Goal: Task Accomplishment & Management: Complete application form

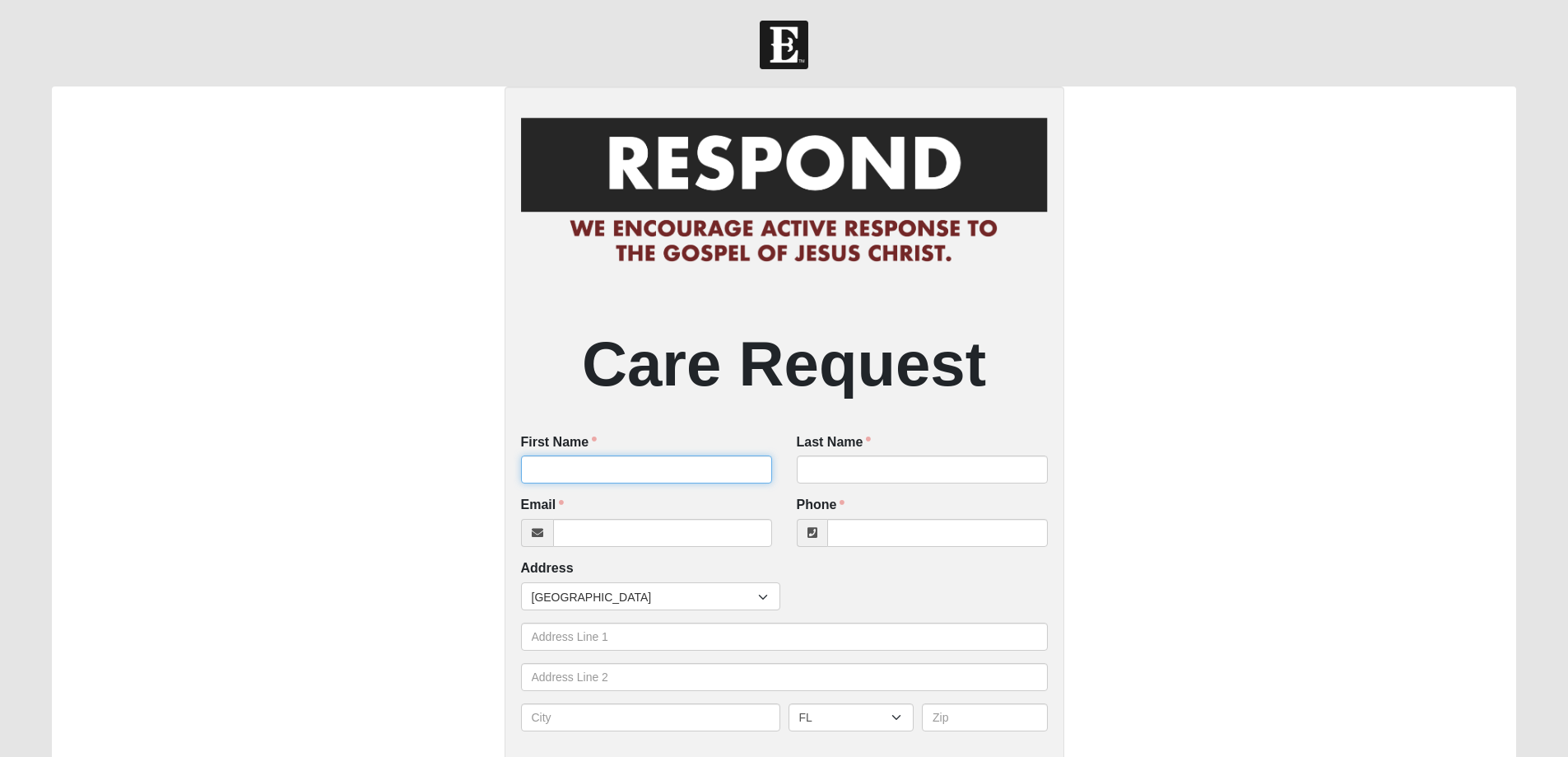
click at [681, 476] on input "First Name" at bounding box center [646, 469] width 251 height 28
type input "[PERSON_NAME]"
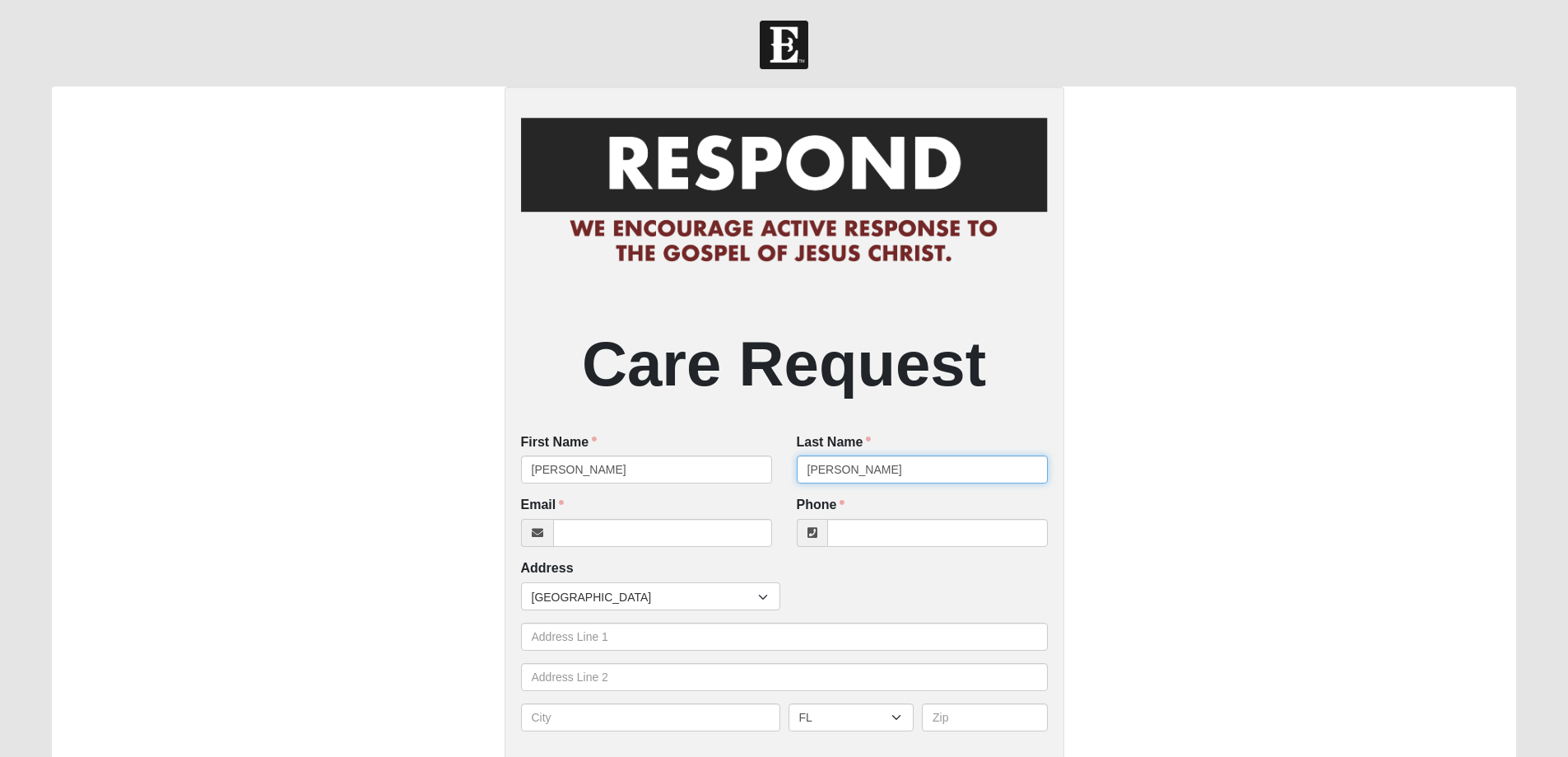
type input "[PERSON_NAME]"
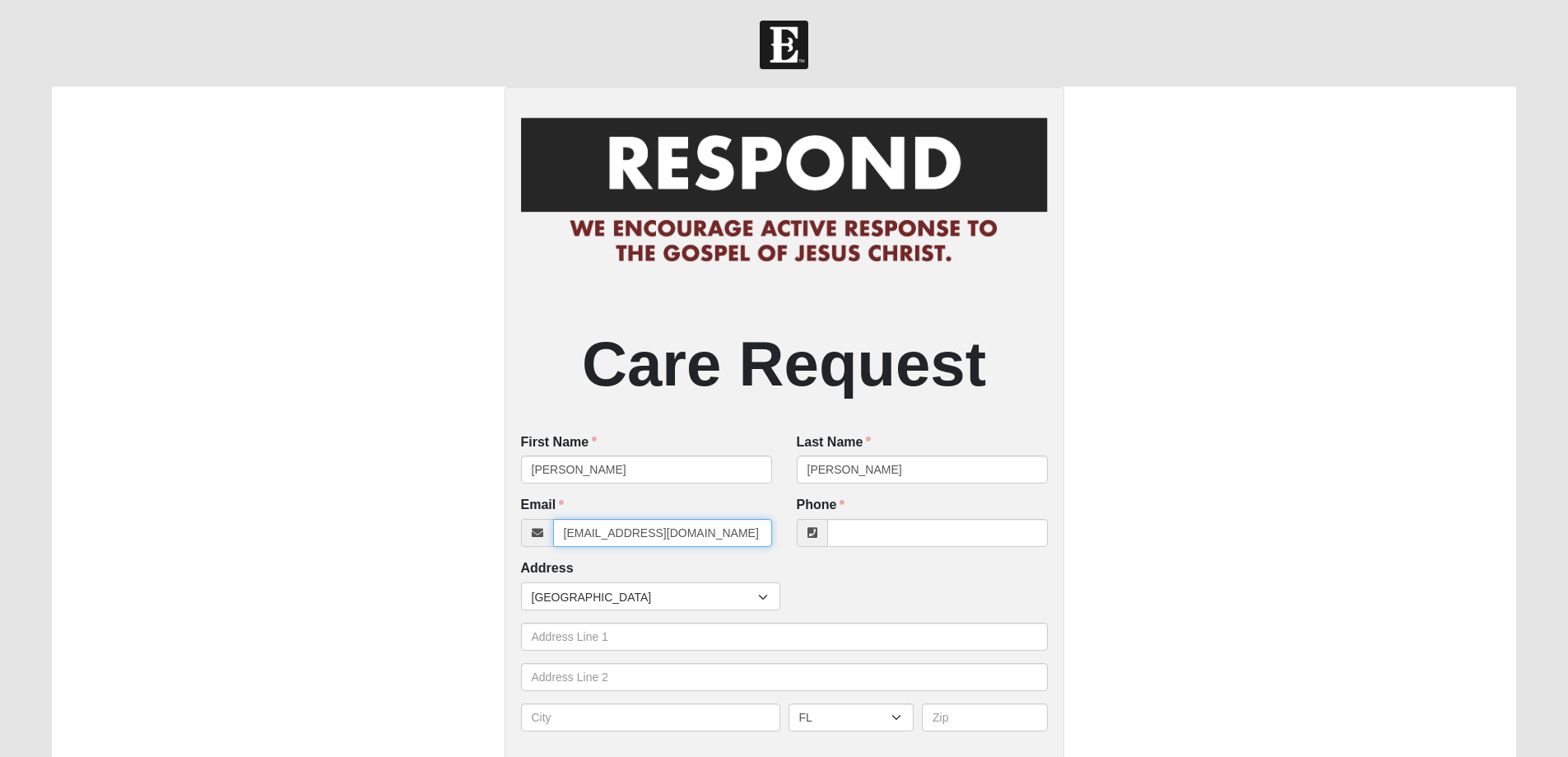
type input "[EMAIL_ADDRESS][DOMAIN_NAME]"
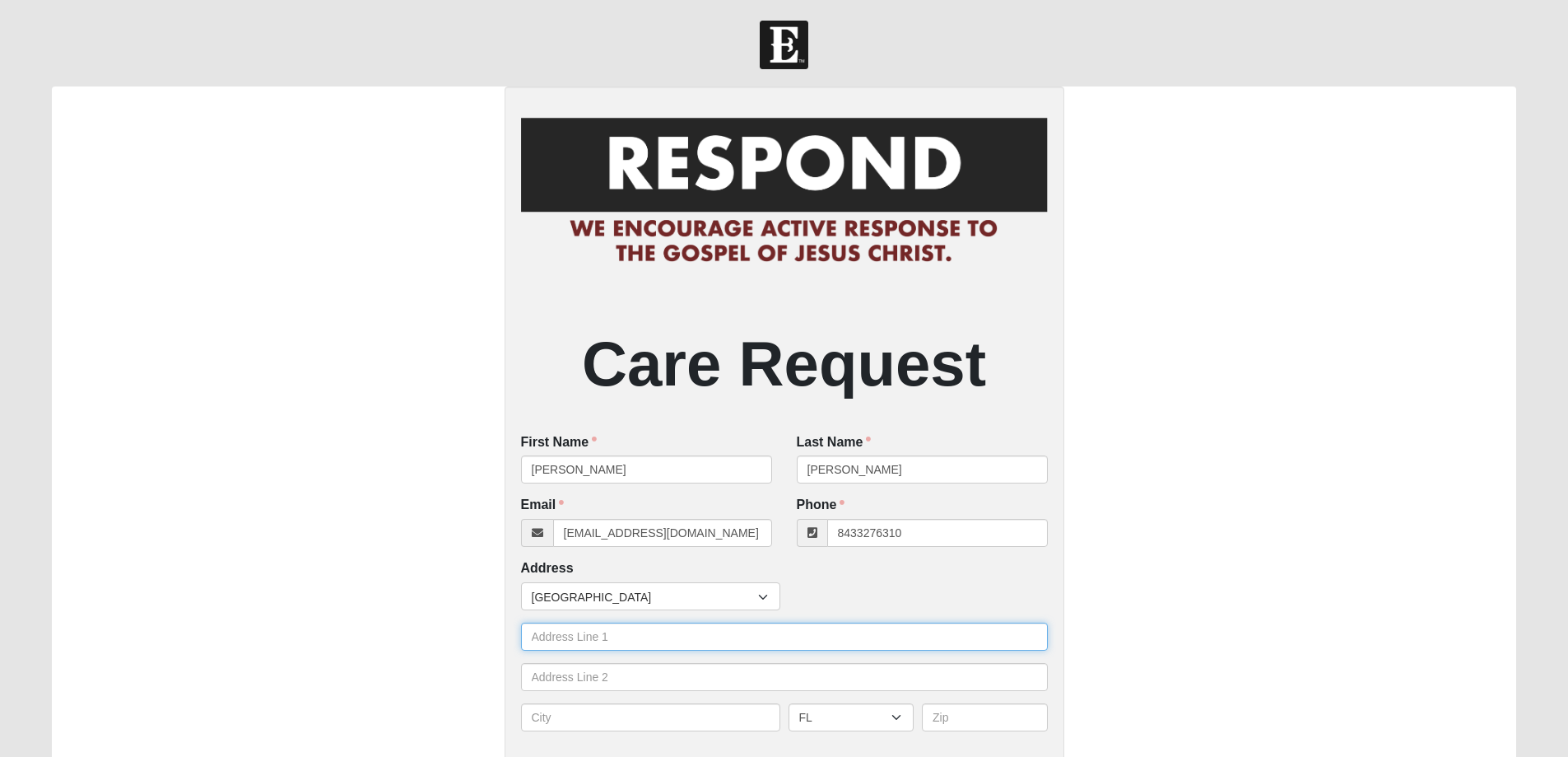
type input "[PHONE_NUMBER]"
click at [572, 644] on input "text" at bounding box center [784, 636] width 527 height 28
type input "[STREET_ADDRESS]"
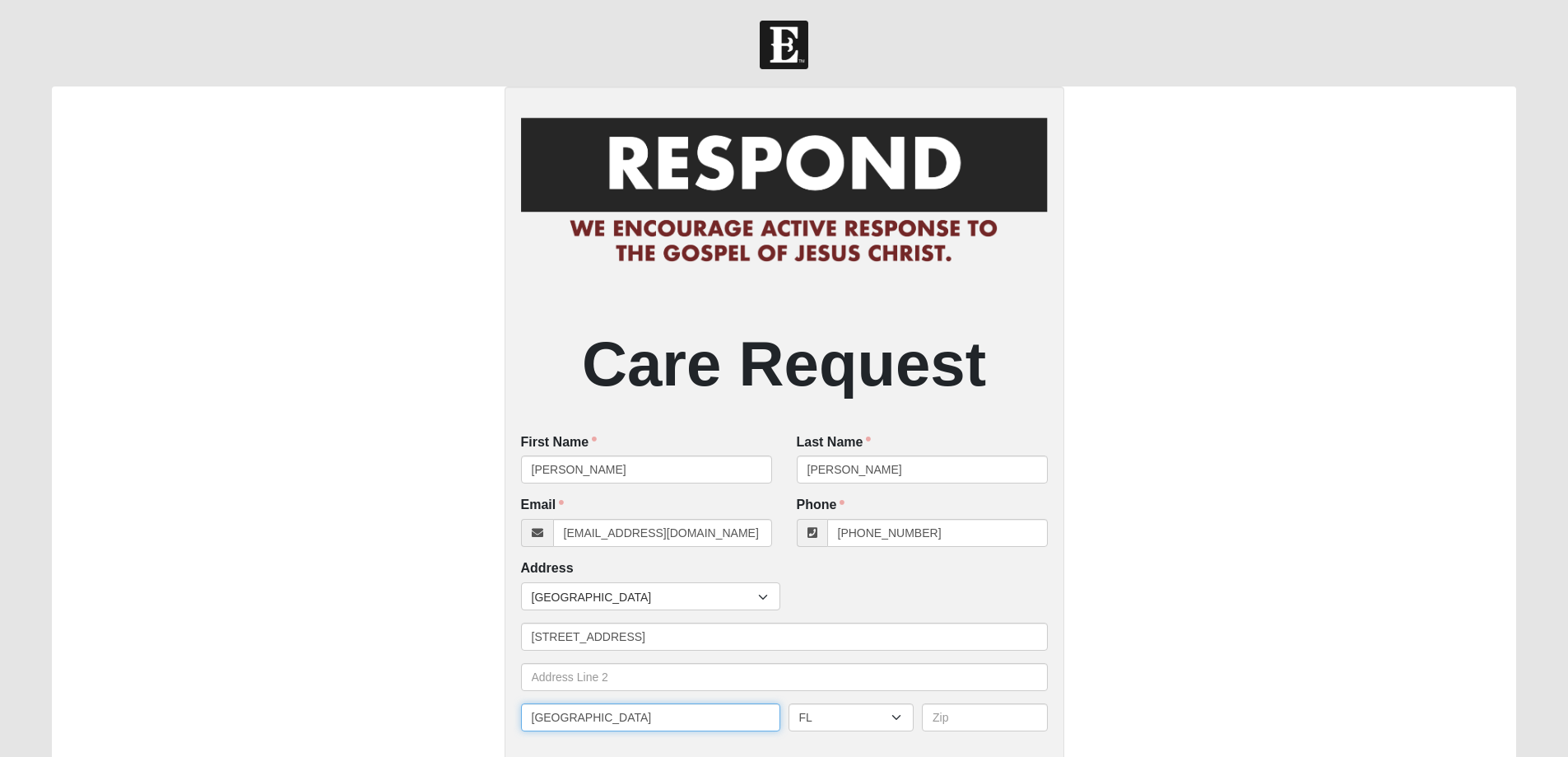
type input "[GEOGRAPHIC_DATA]"
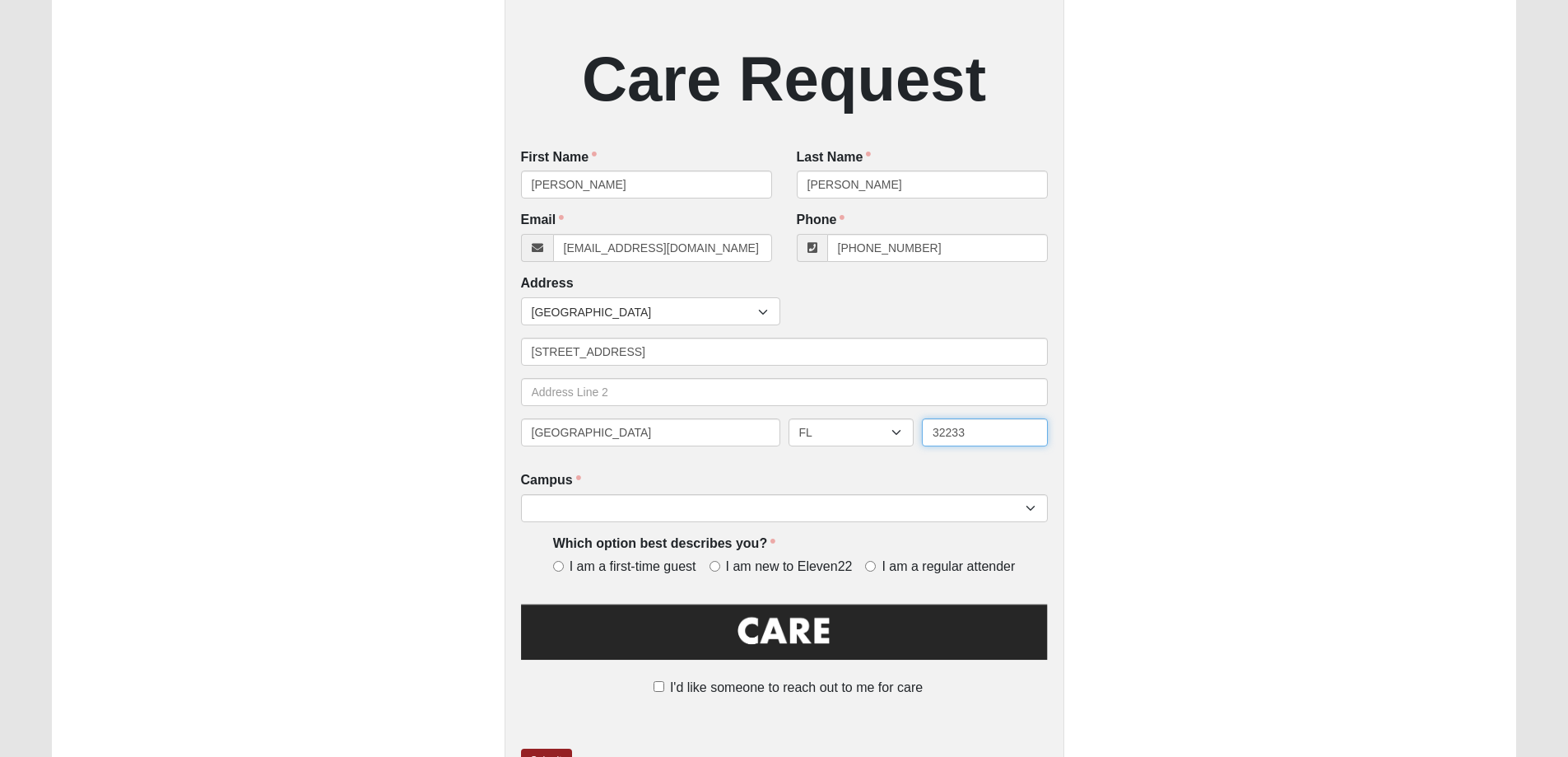
scroll to position [388, 0]
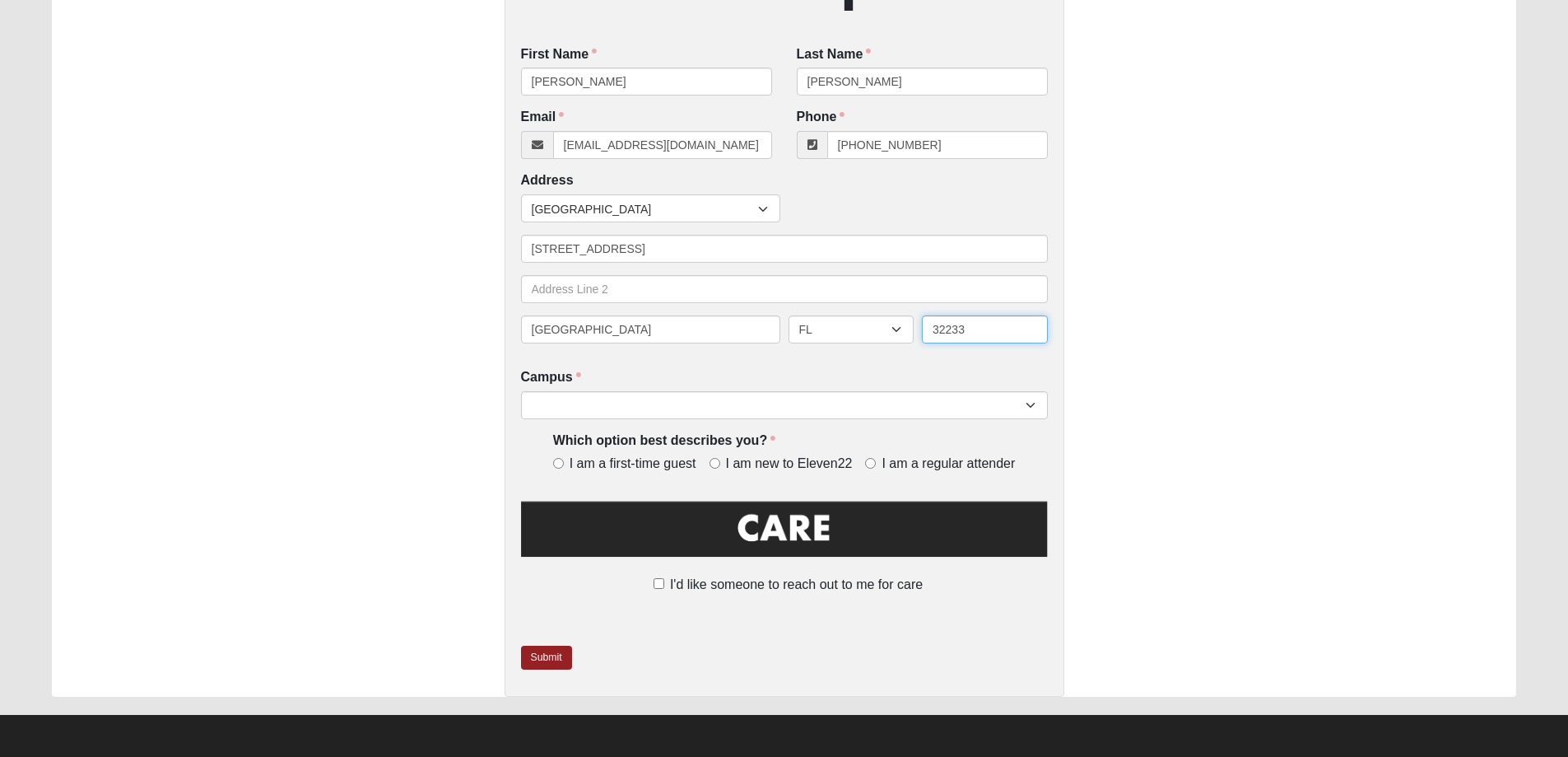
type input "32233"
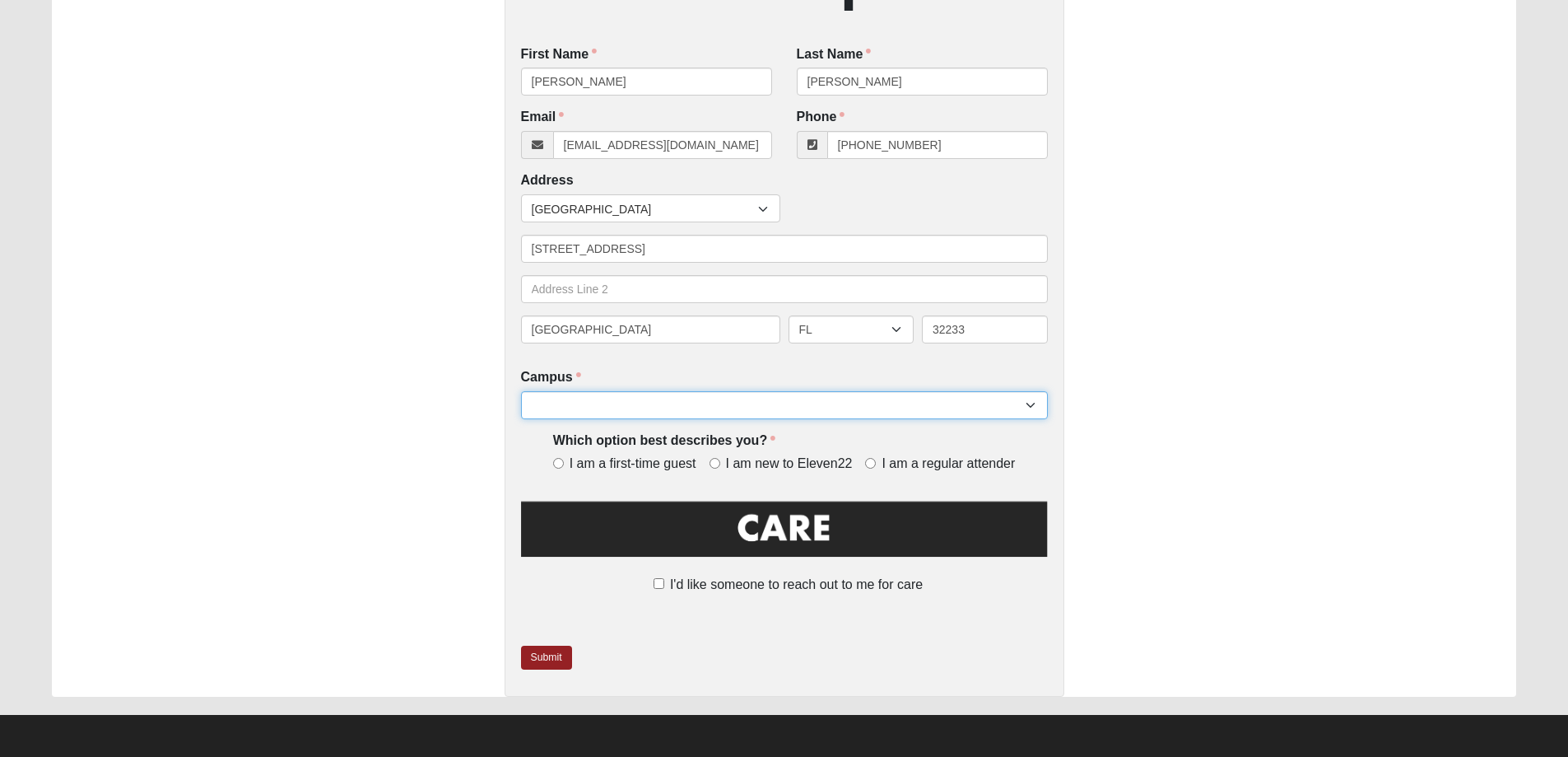
click at [567, 405] on select "Arlington Baymeadows Eleven22 Online [PERSON_NAME][GEOGRAPHIC_DATA] Jesup [GEOG…" at bounding box center [784, 405] width 527 height 28
select select "3"
click at [521, 391] on select "Arlington Baymeadows Eleven22 Online [PERSON_NAME][GEOGRAPHIC_DATA] Jesup [GEOG…" at bounding box center [784, 405] width 527 height 28
click at [891, 464] on span "I am a regular attender" at bounding box center [948, 464] width 133 height 19
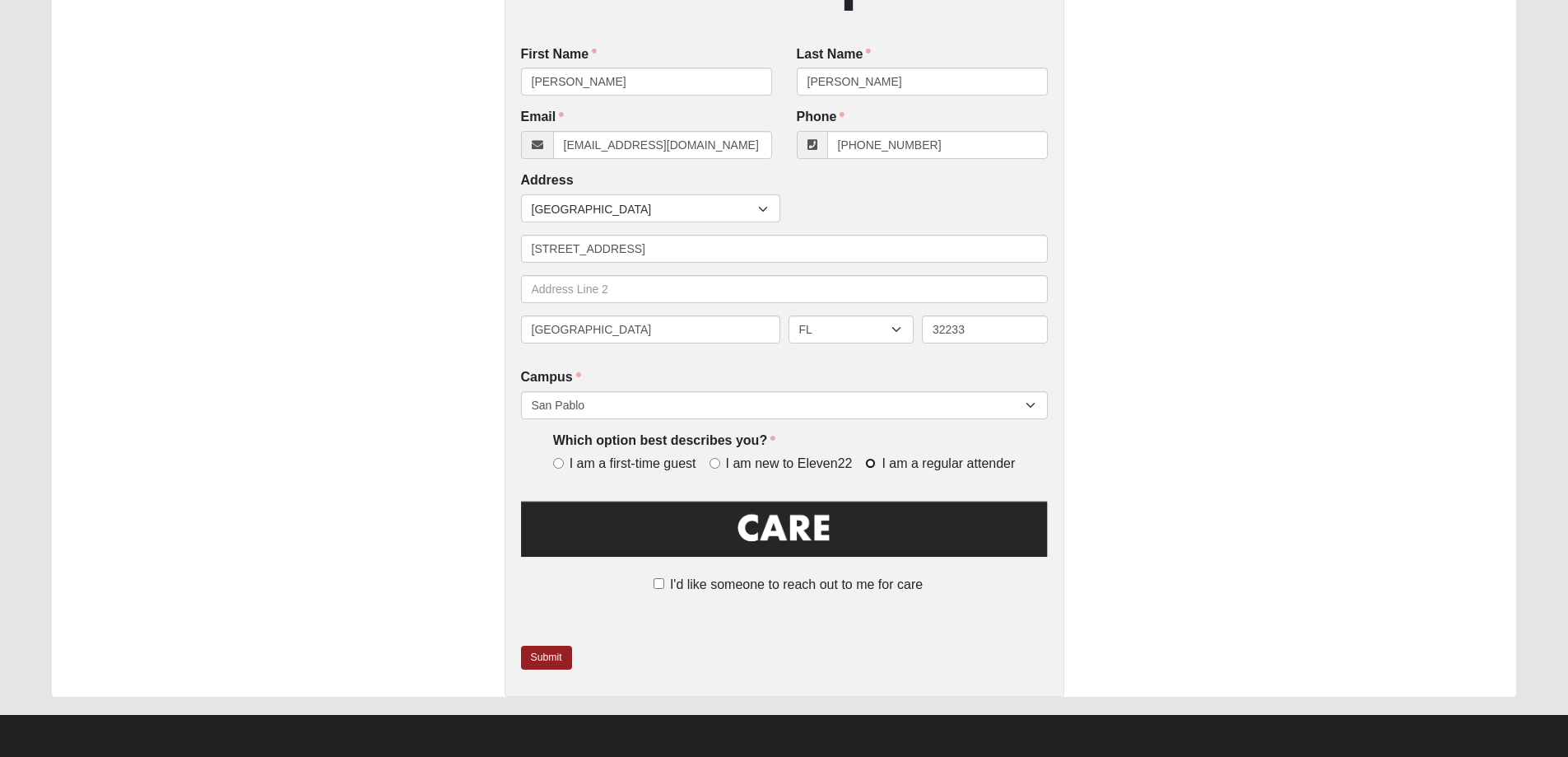
click at [876, 464] on input "I am a regular attender" at bounding box center [871, 463] width 11 height 11
radio input "true"
click at [635, 639] on div "Care Request First Name [PERSON_NAME] First Name is required. Last Name [PERSON…" at bounding box center [784, 198] width 560 height 998
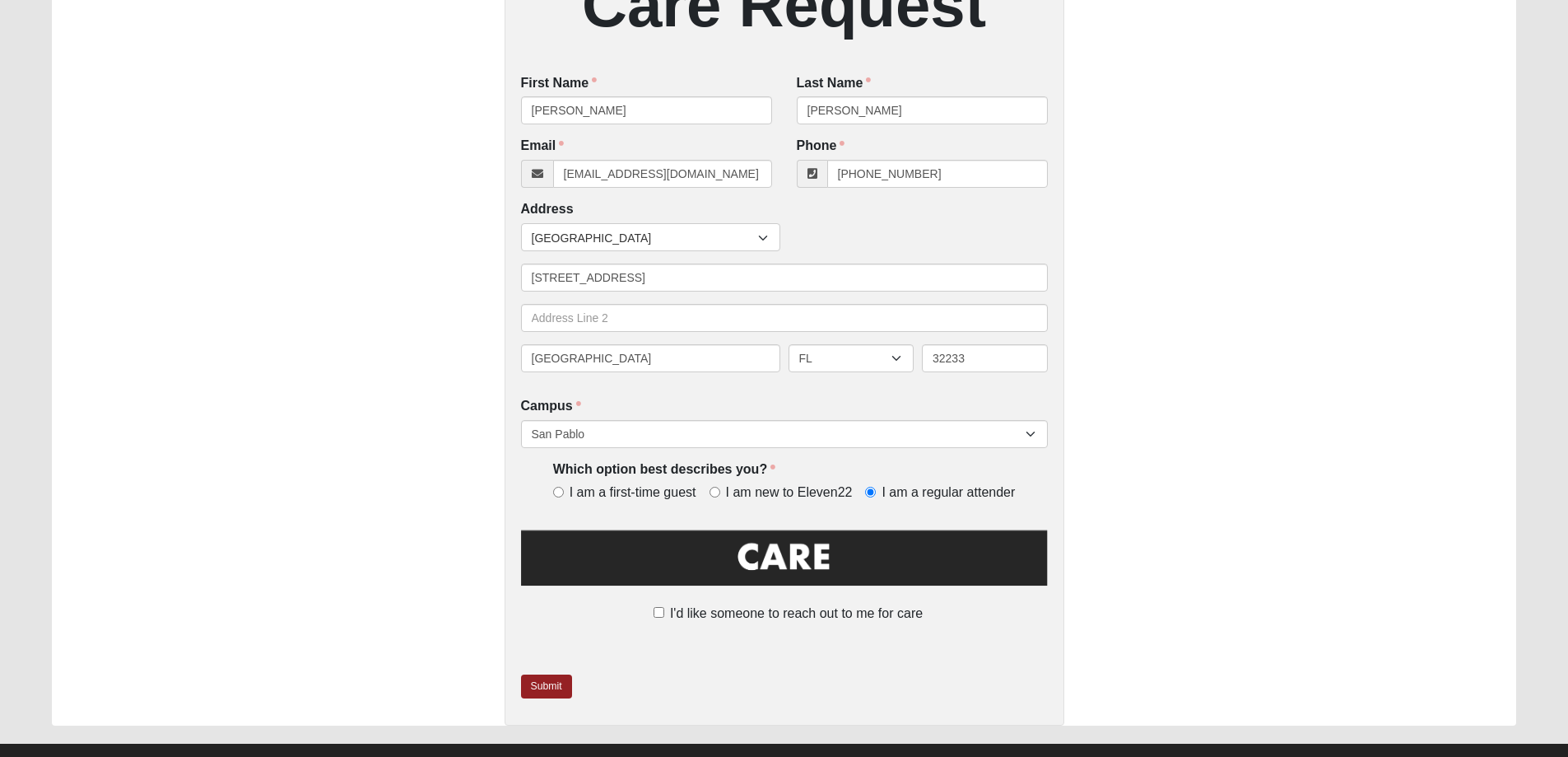
scroll to position [366, 0]
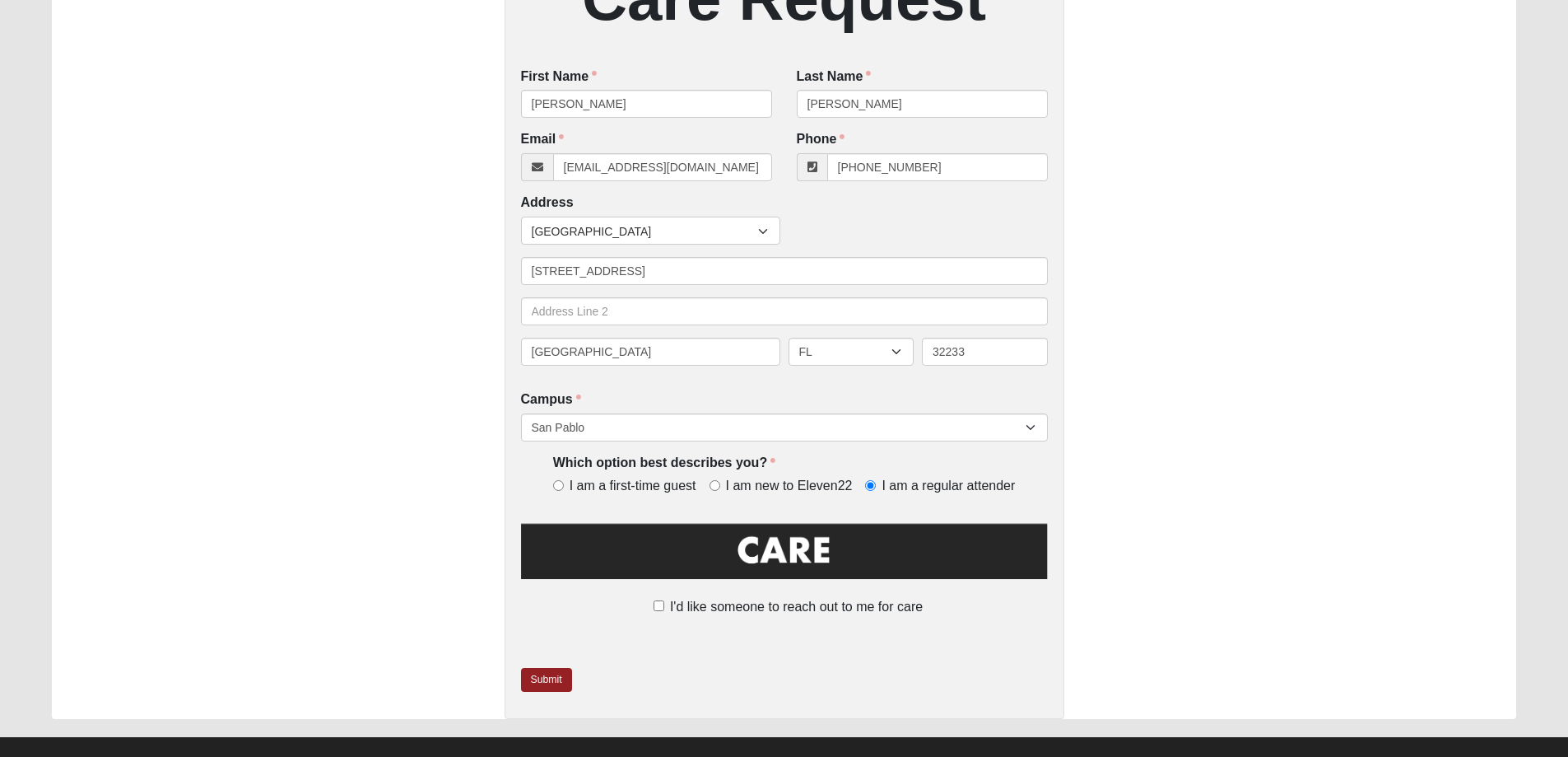
click at [767, 544] on img at bounding box center [784, 556] width 527 height 74
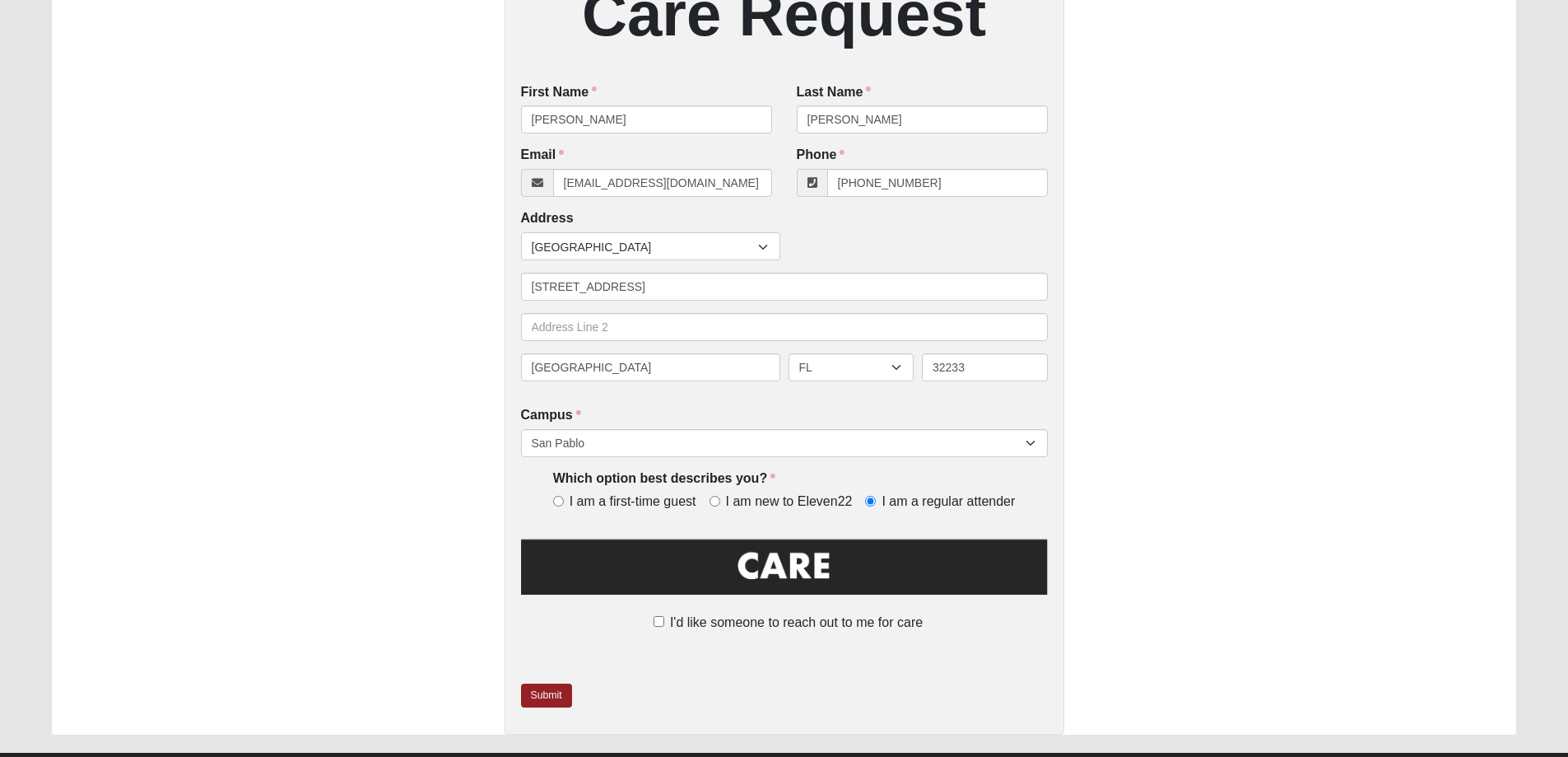
scroll to position [388, 0]
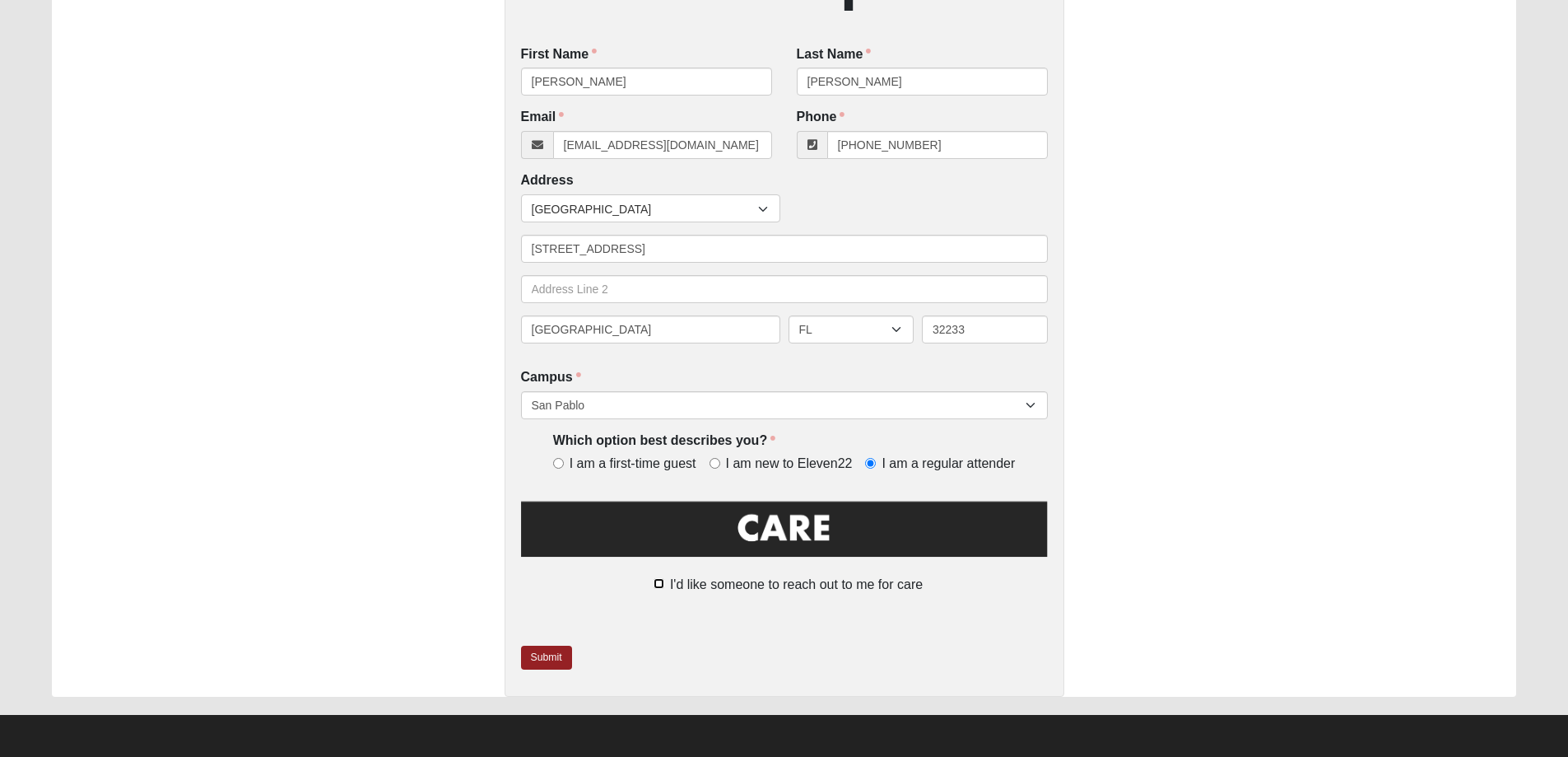
drag, startPoint x: 658, startPoint y: 585, endPoint x: 642, endPoint y: 595, distance: 18.9
click at [657, 585] on input "I'd like someone to reach out to me for care" at bounding box center [659, 584] width 11 height 11
checkbox input "true"
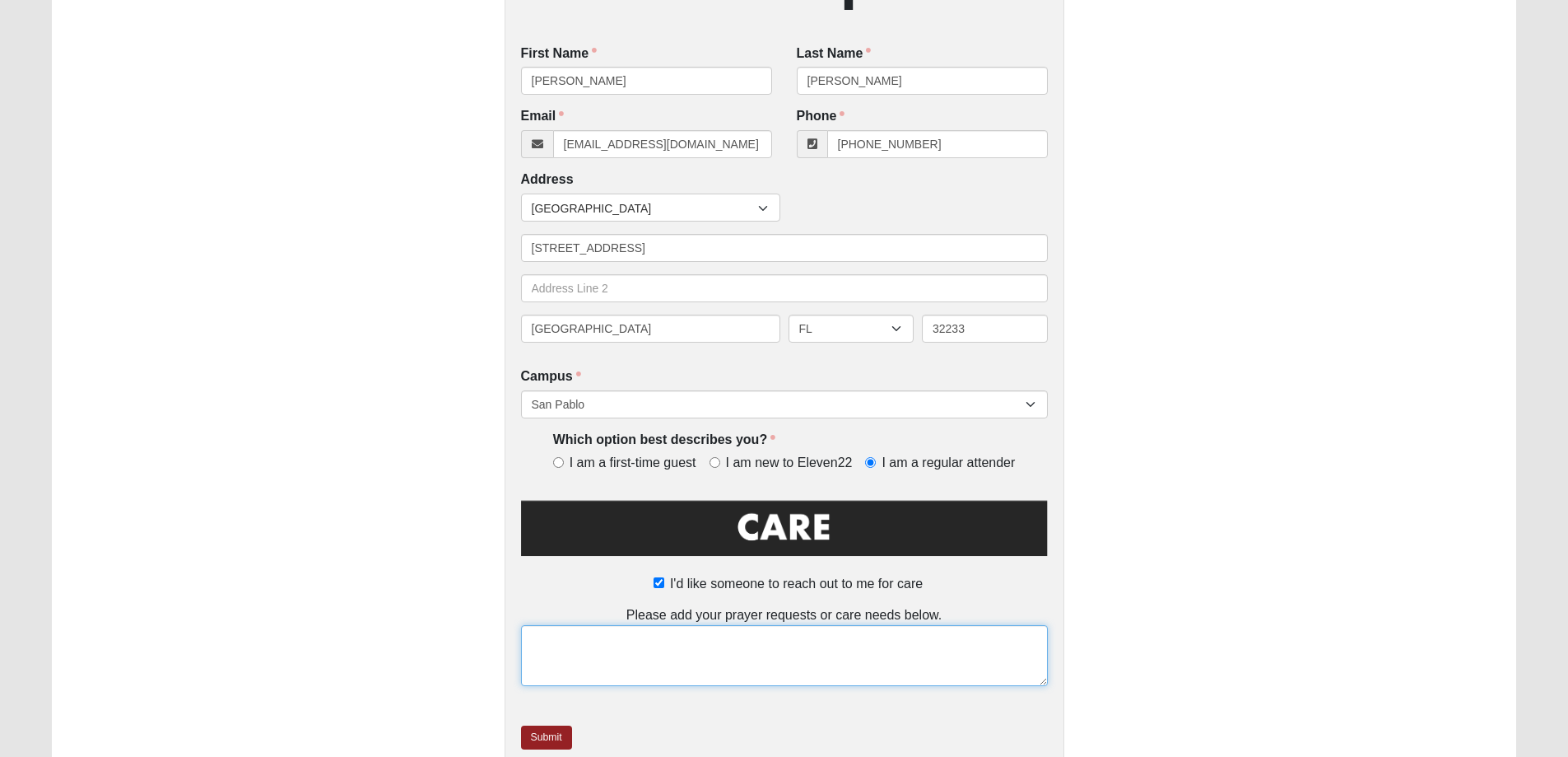
click at [715, 653] on textarea at bounding box center [784, 655] width 527 height 61
click at [664, 636] on textarea "This prayer request is for [PERSON_NAME]." at bounding box center [784, 655] width 527 height 61
click at [880, 639] on textarea "This prayer request is for [DEMOGRAPHIC_DATA] [PERSON_NAME]." at bounding box center [784, 655] width 527 height 61
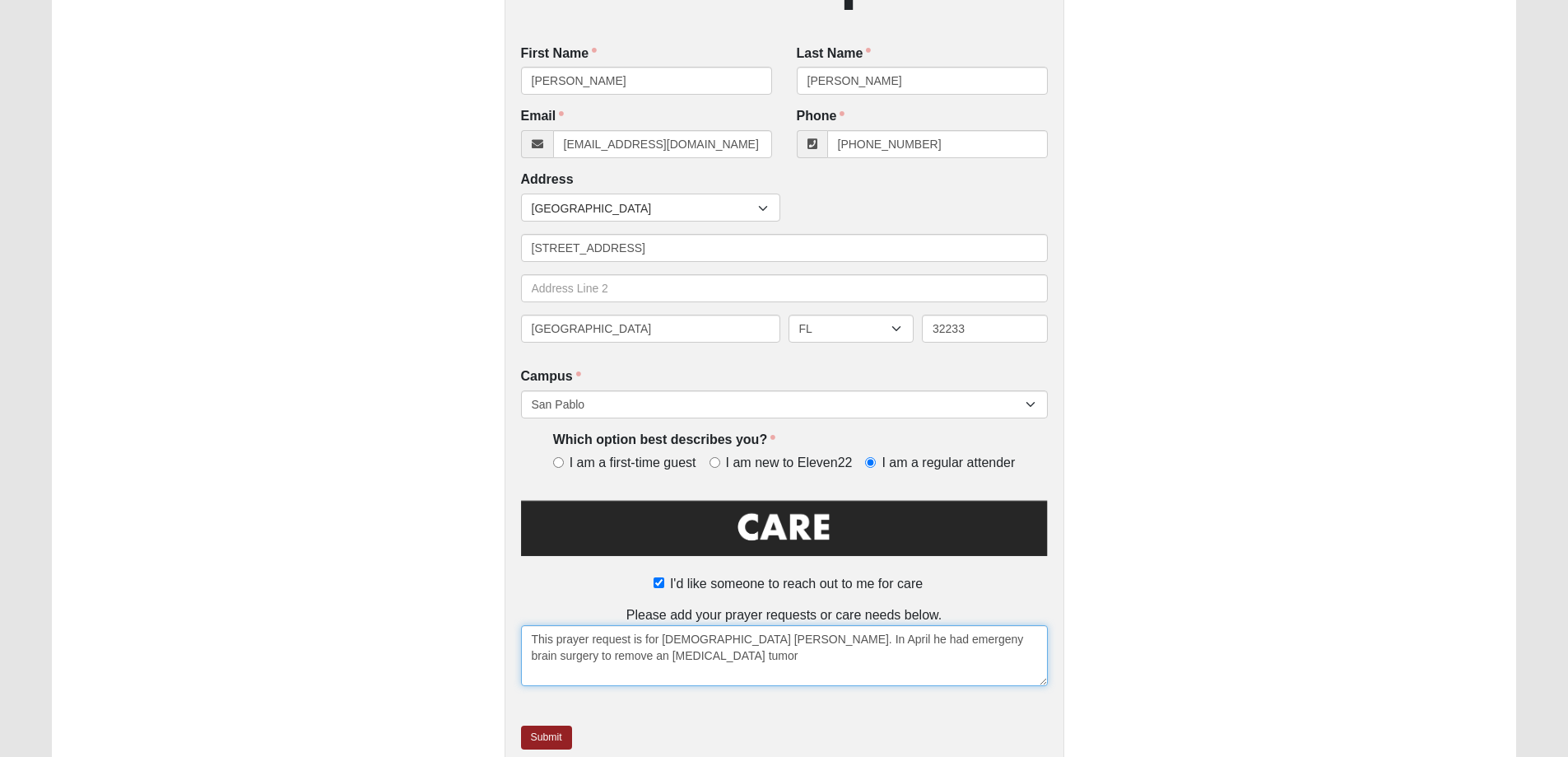
click at [583, 659] on textarea "This prayer request is for [DEMOGRAPHIC_DATA] [PERSON_NAME]. In April he had em…" at bounding box center [784, 655] width 527 height 61
click at [730, 654] on textarea "This prayer request is for [DEMOGRAPHIC_DATA] [PERSON_NAME]. In April he had em…" at bounding box center [784, 655] width 527 height 61
click at [584, 664] on textarea "This prayer request is for [DEMOGRAPHIC_DATA] [PERSON_NAME]. In April he had em…" at bounding box center [784, 655] width 527 height 61
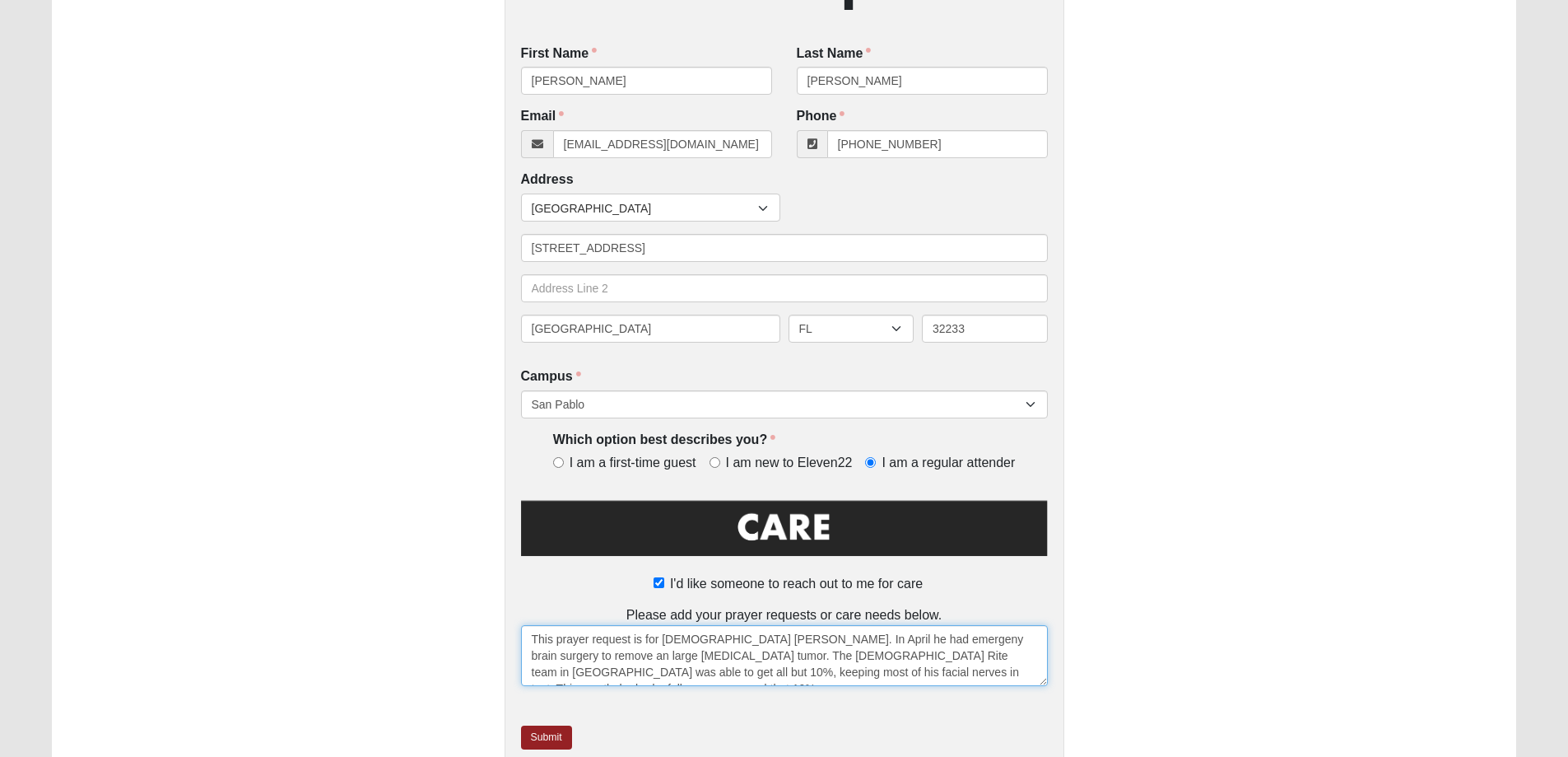
scroll to position [11, 0]
drag, startPoint x: 747, startPoint y: 666, endPoint x: 732, endPoint y: 683, distance: 22.7
click at [844, 670] on textarea "This prayer request is for [DEMOGRAPHIC_DATA] [PERSON_NAME]. In April he had em…" at bounding box center [784, 655] width 527 height 61
click at [848, 679] on textarea "This prayer request is for [DEMOGRAPHIC_DATA] [PERSON_NAME]. In April he had em…" at bounding box center [784, 655] width 527 height 61
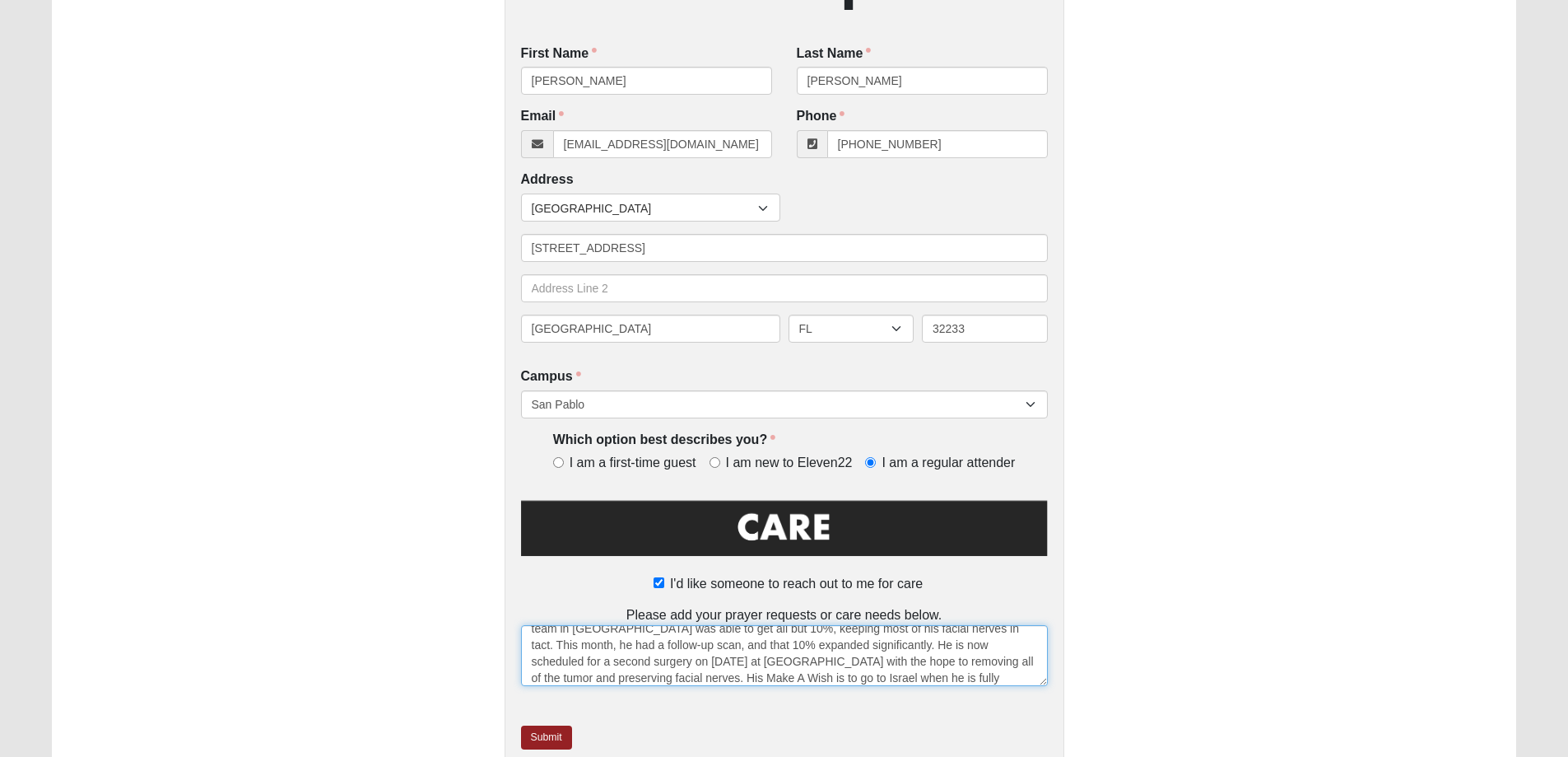
click at [812, 679] on textarea "This prayer request is for [DEMOGRAPHIC_DATA] [PERSON_NAME]. In April he had em…" at bounding box center [784, 655] width 527 height 61
click at [872, 676] on textarea "This prayer request is for [DEMOGRAPHIC_DATA] [PERSON_NAME]. In April he had em…" at bounding box center [784, 655] width 527 height 61
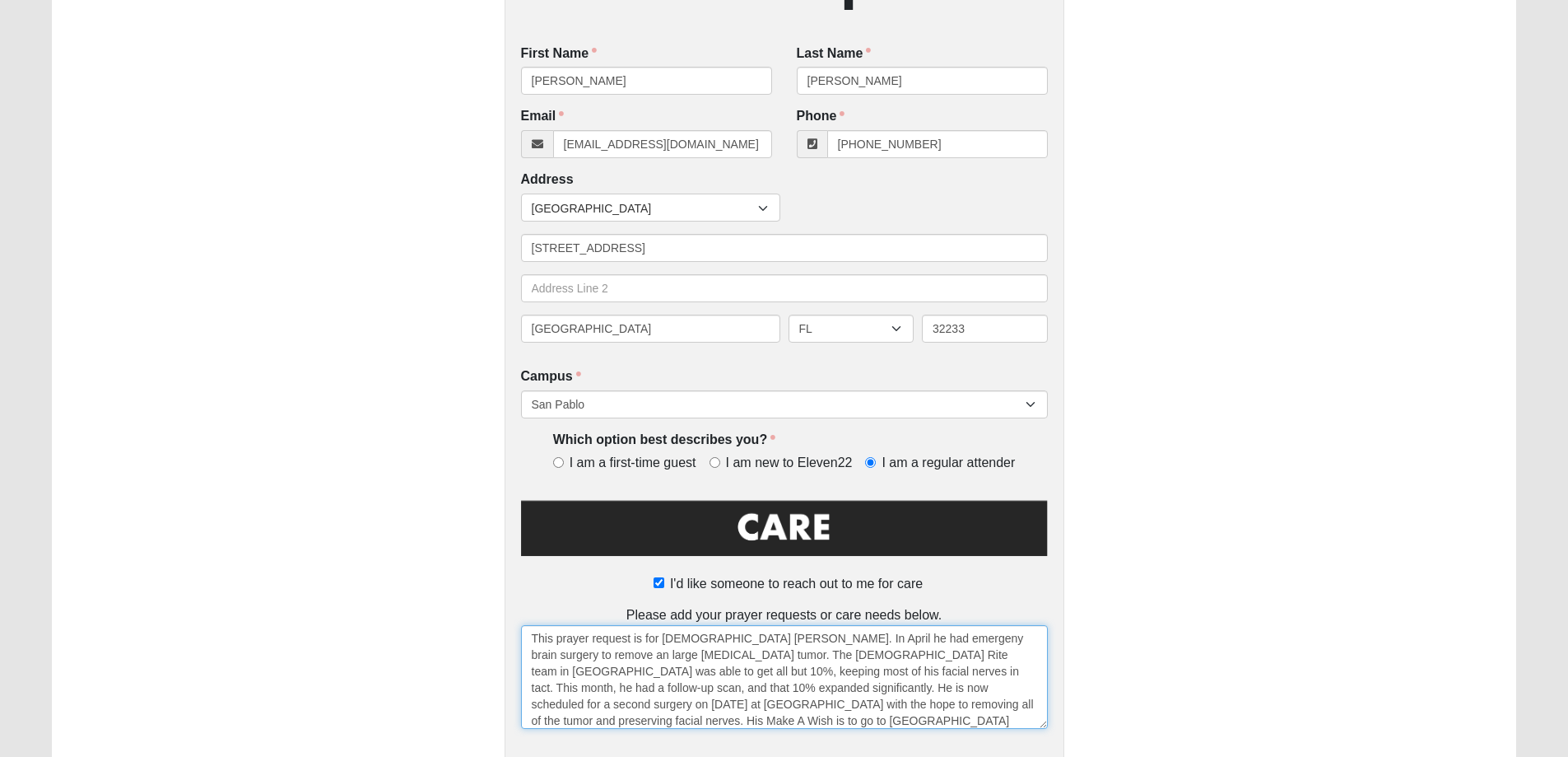
scroll to position [0, 0]
drag, startPoint x: 1044, startPoint y: 684, endPoint x: 1162, endPoint y: 681, distance: 118.0
click at [1053, 756] on html "Log In Respond Card Error Work Entry" at bounding box center [784, 276] width 1568 height 1330
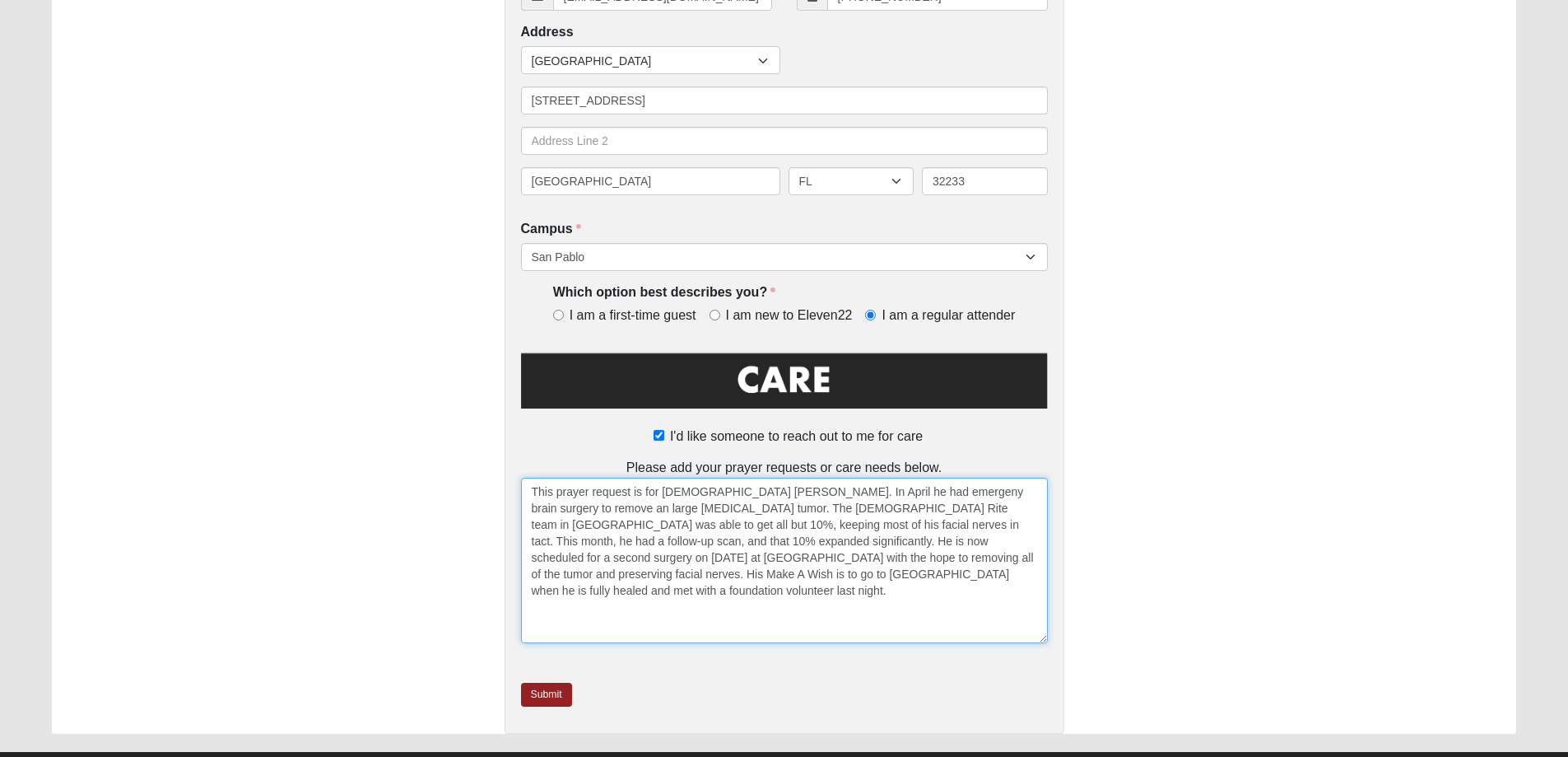
scroll to position [574, 0]
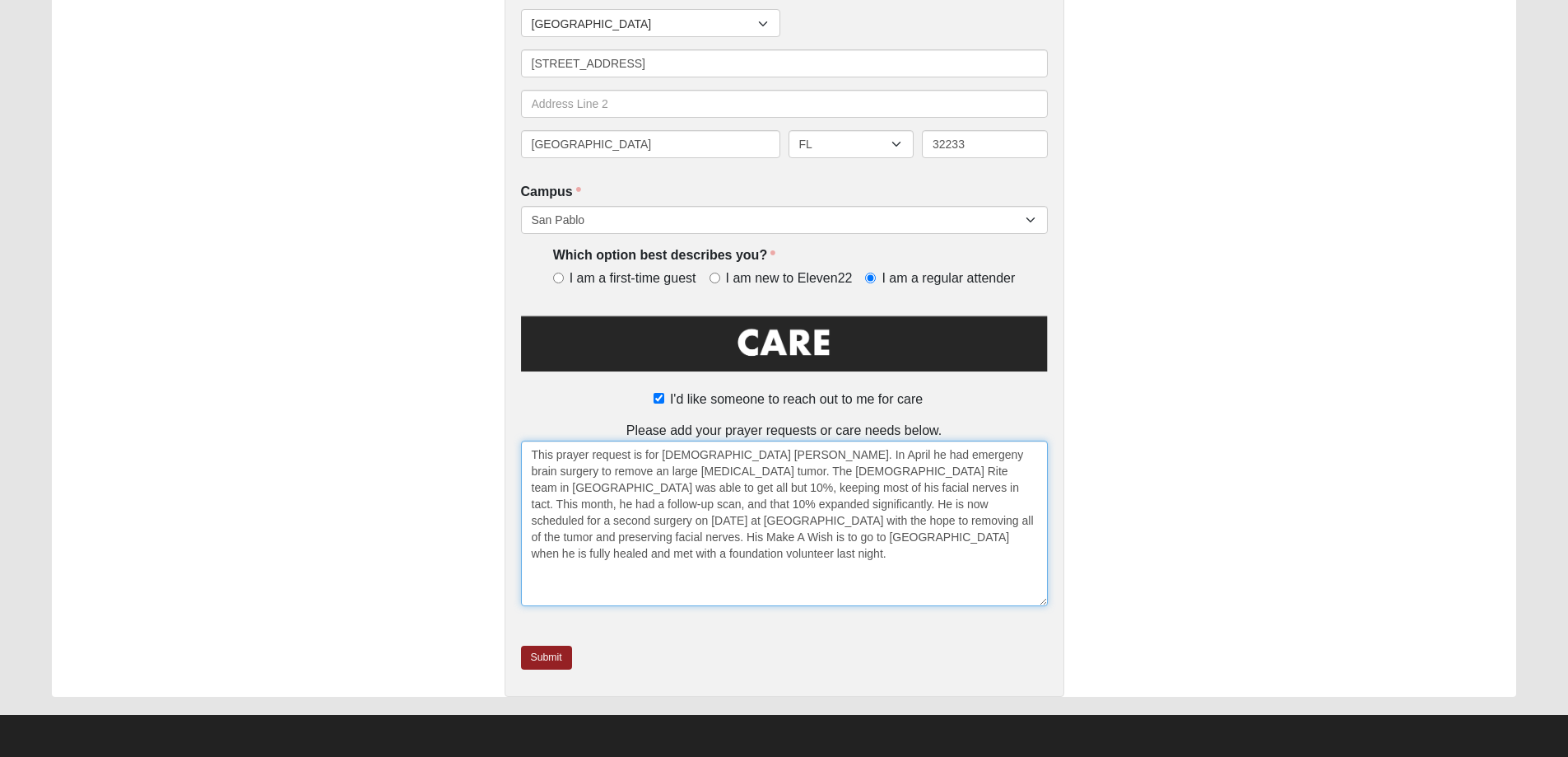
drag, startPoint x: 895, startPoint y: 455, endPoint x: 884, endPoint y: 469, distance: 17.8
drag, startPoint x: 884, startPoint y: 469, endPoint x: 835, endPoint y: 448, distance: 53.3
click at [835, 448] on textarea "This prayer request is for [DEMOGRAPHIC_DATA] [PERSON_NAME]. In April he had em…" at bounding box center [784, 523] width 527 height 165
click at [581, 472] on textarea "This prayer request is for [DEMOGRAPHIC_DATA] [PERSON_NAME]. In April he had em…" at bounding box center [784, 523] width 527 height 165
click at [705, 534] on textarea "This prayer request is for [DEMOGRAPHIC_DATA] [PERSON_NAME]. In April he had em…" at bounding box center [784, 523] width 527 height 165
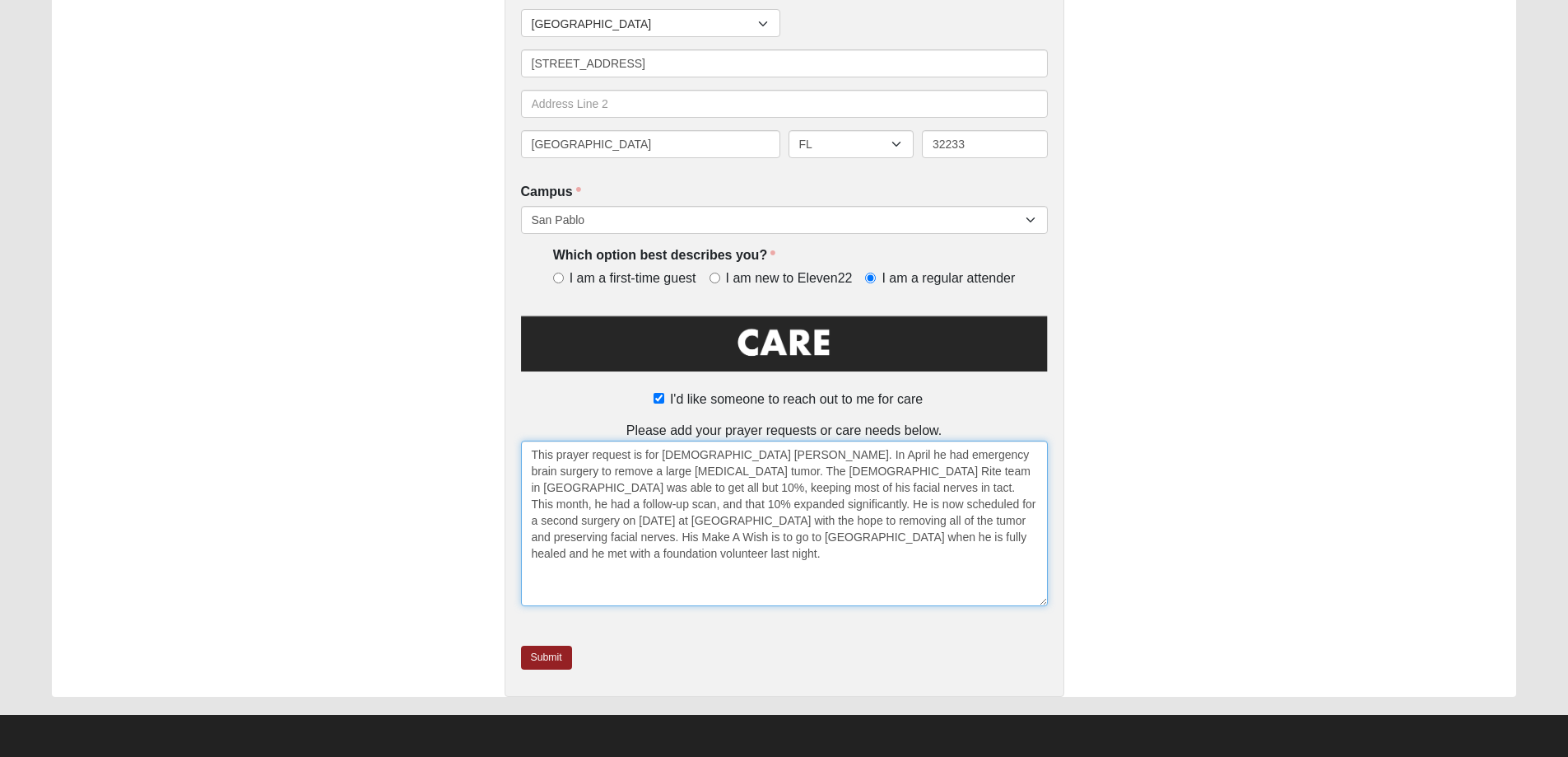
click at [971, 529] on textarea "This prayer request is for [DEMOGRAPHIC_DATA] [PERSON_NAME]. In April he had em…" at bounding box center [784, 523] width 527 height 165
click at [564, 555] on textarea "This prayer request is for [DEMOGRAPHIC_DATA] [PERSON_NAME]. In April he had em…" at bounding box center [784, 523] width 527 height 165
click at [622, 555] on textarea "This prayer request is for [DEMOGRAPHIC_DATA] [PERSON_NAME]. In April he had em…" at bounding box center [784, 523] width 527 height 165
click at [756, 555] on textarea "This prayer request is for [DEMOGRAPHIC_DATA] [PERSON_NAME]. In April he had em…" at bounding box center [784, 523] width 527 height 165
type textarea "This prayer request is for [DEMOGRAPHIC_DATA] [PERSON_NAME]. In April he had em…"
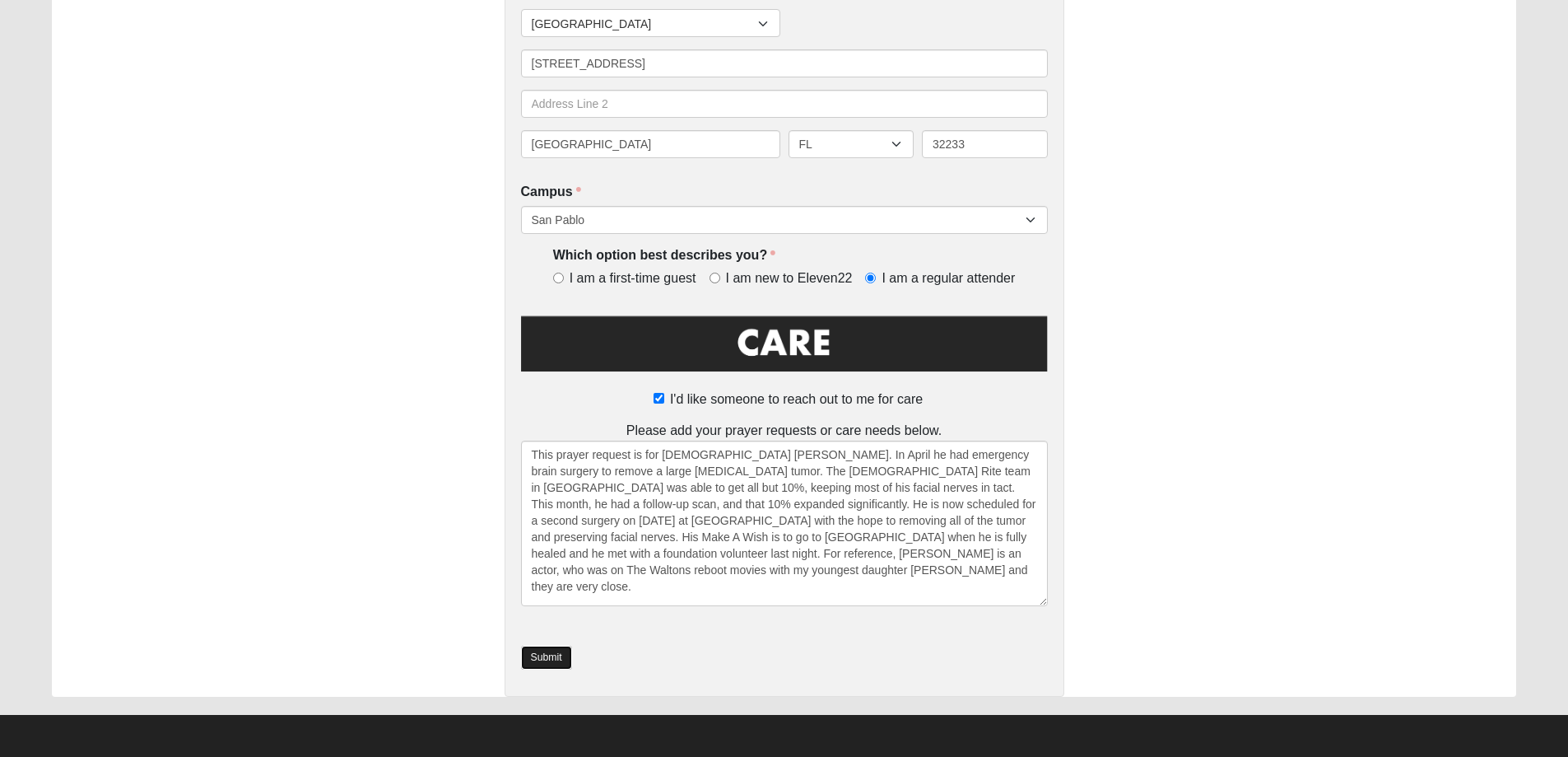
click at [539, 652] on link "Submit" at bounding box center [546, 657] width 51 height 24
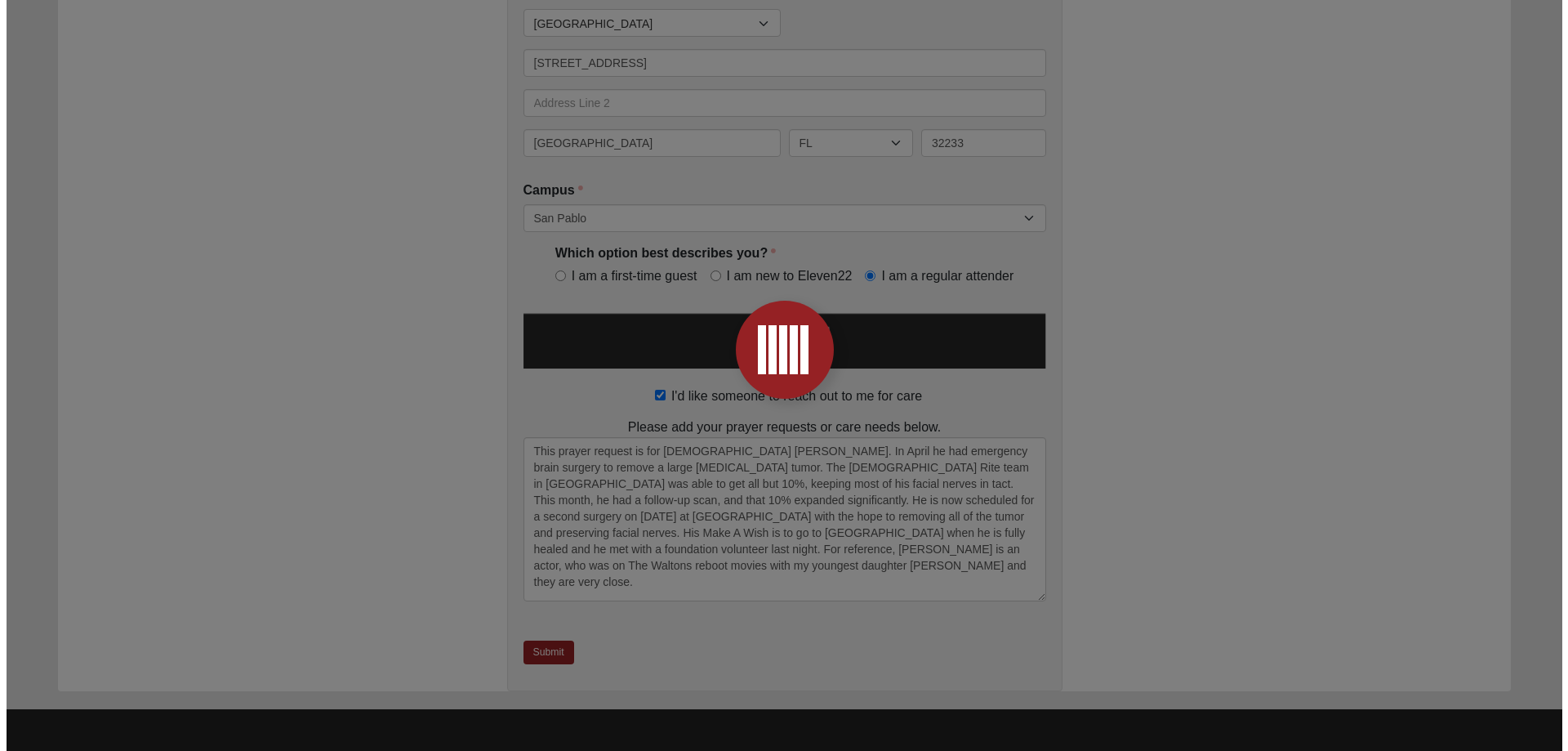
scroll to position [0, 0]
